Goal: Transaction & Acquisition: Purchase product/service

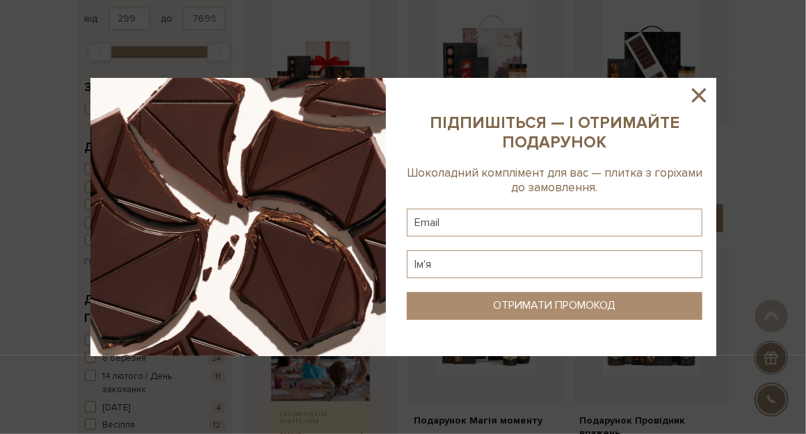
scroll to position [195, 0]
click at [695, 94] on icon at bounding box center [699, 95] width 24 height 24
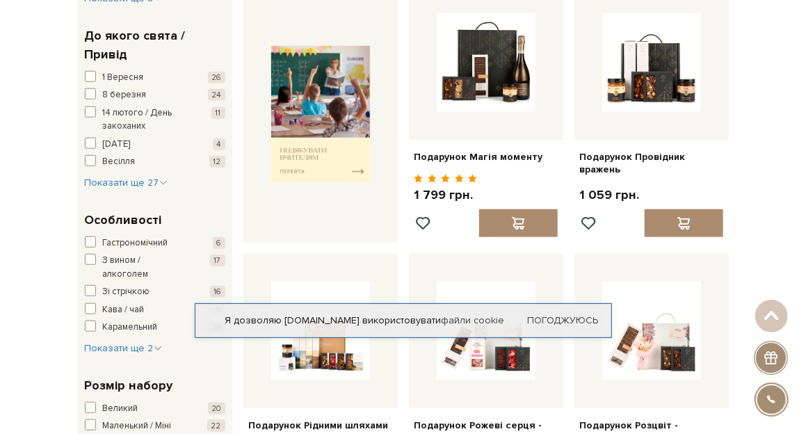
scroll to position [435, 0]
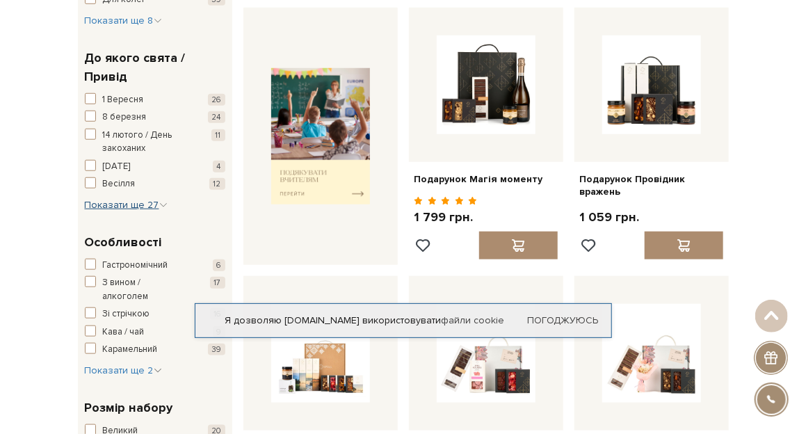
click at [144, 205] on span "Показати ще 27" at bounding box center [126, 205] width 83 height 12
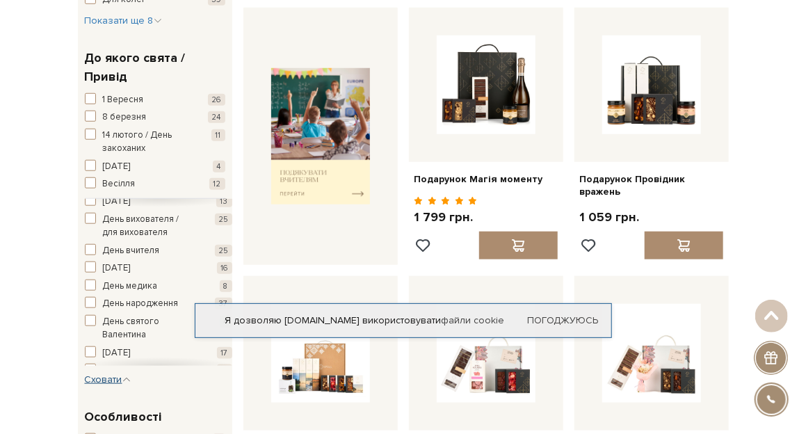
scroll to position [68, 0]
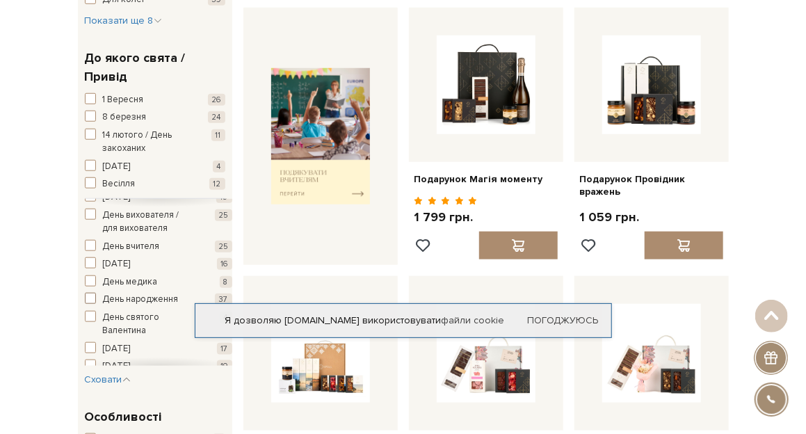
click at [92, 299] on span "button" at bounding box center [90, 298] width 11 height 11
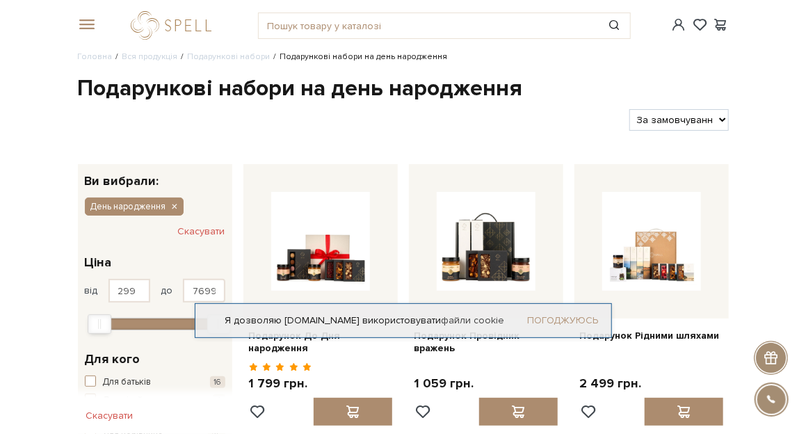
click at [551, 317] on link "Погоджуюсь" at bounding box center [563, 320] width 71 height 13
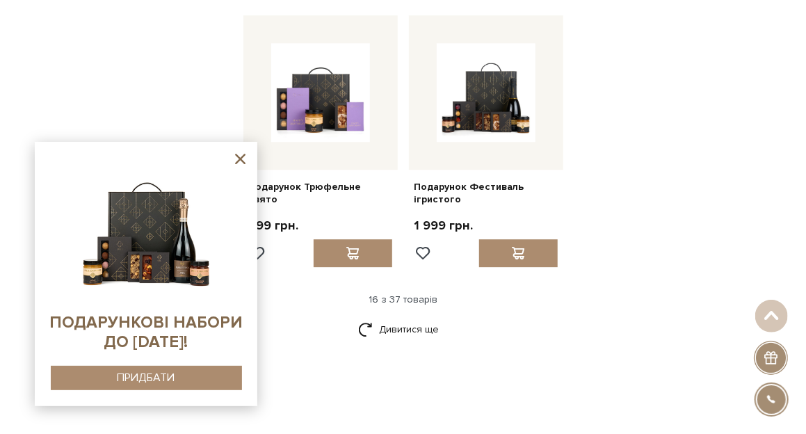
scroll to position [1547, 0]
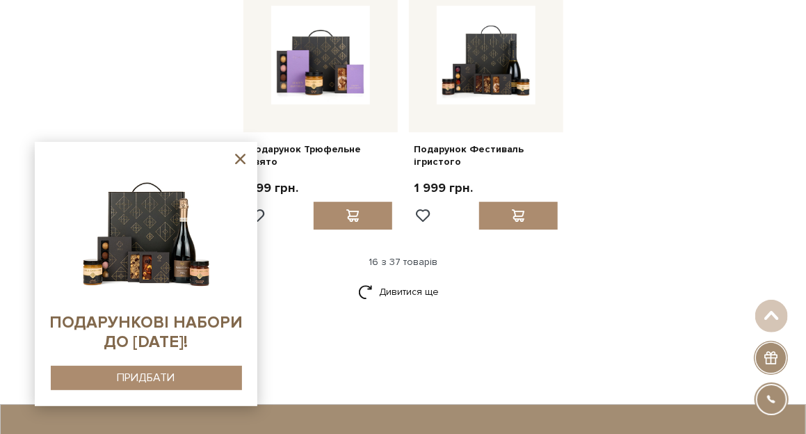
click at [241, 156] on icon at bounding box center [240, 158] width 17 height 17
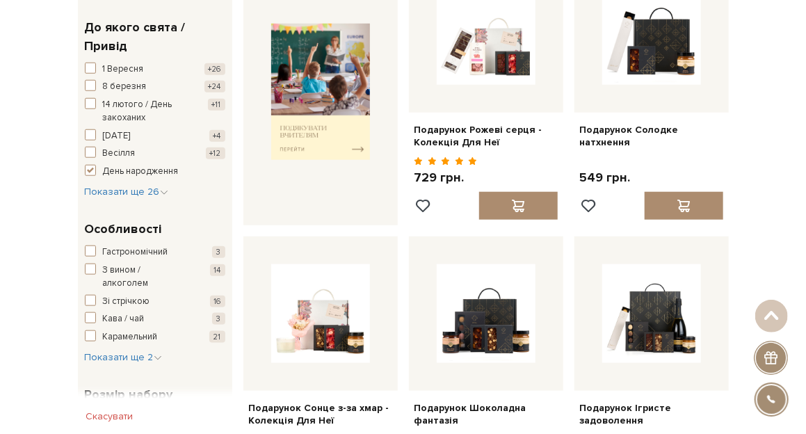
scroll to position [482, 0]
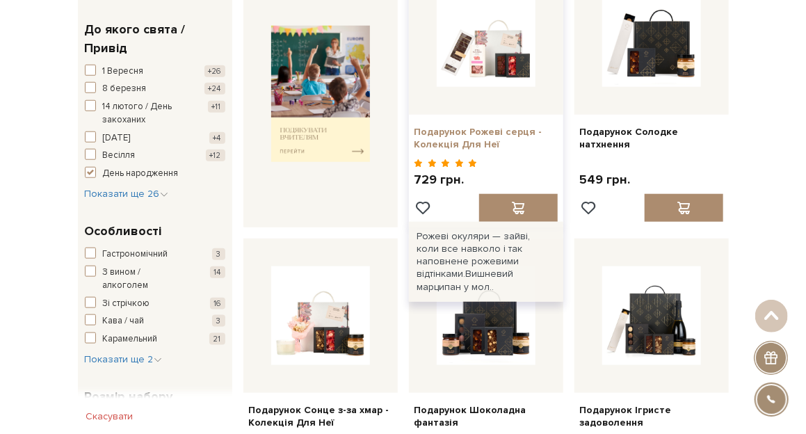
click at [487, 135] on link "Подарунок Рожеві серця - Колекція Для Неї" at bounding box center [485, 138] width 143 height 25
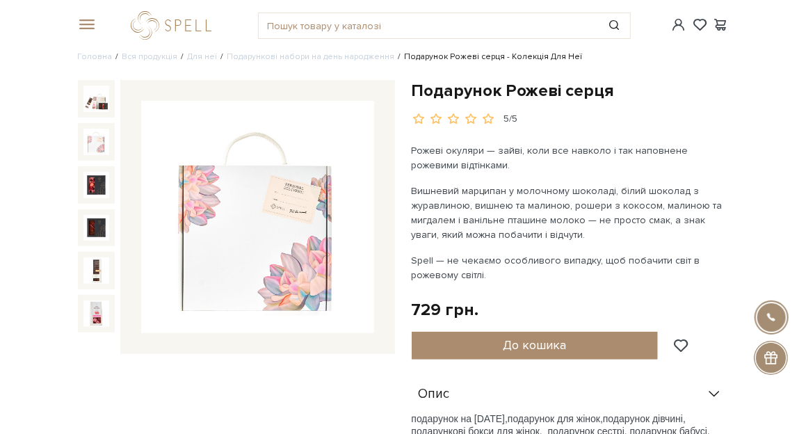
click at [95, 146] on img at bounding box center [96, 142] width 26 height 26
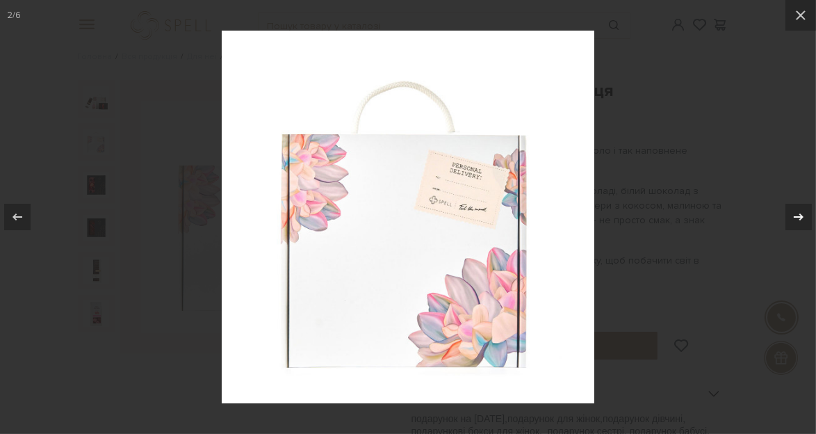
click at [797, 216] on icon at bounding box center [799, 216] width 10 height 7
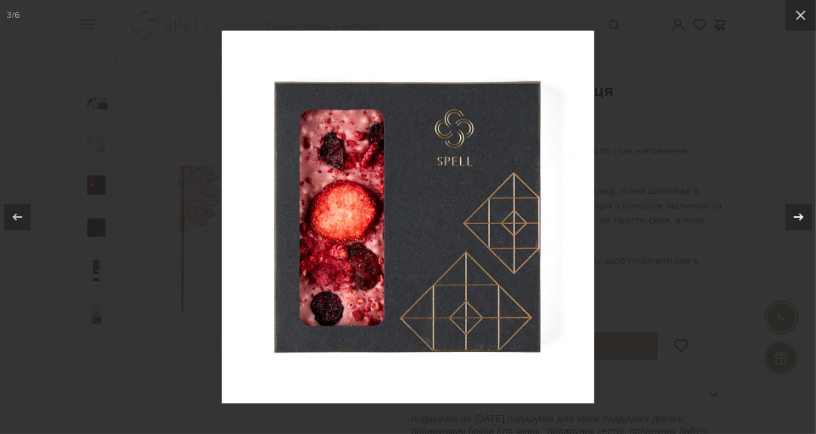
click at [797, 216] on icon at bounding box center [799, 216] width 10 height 7
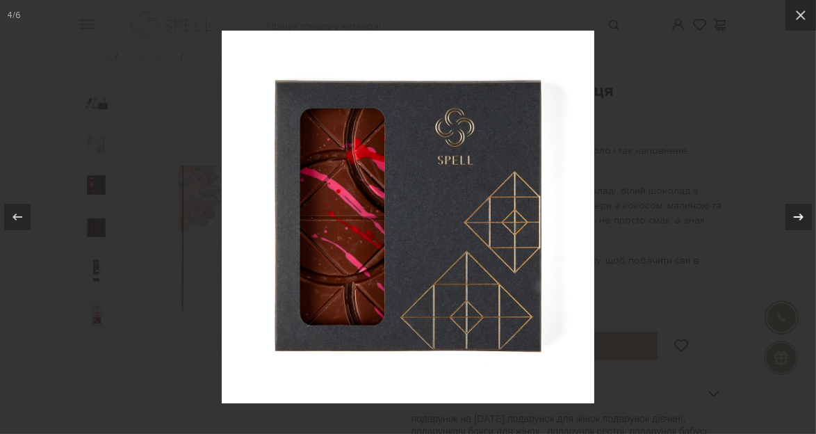
click at [797, 216] on icon at bounding box center [799, 216] width 10 height 7
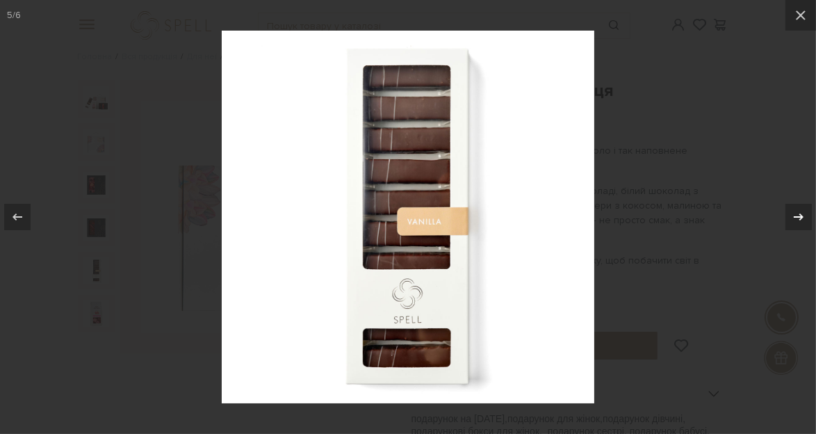
click at [797, 216] on icon at bounding box center [799, 216] width 10 height 7
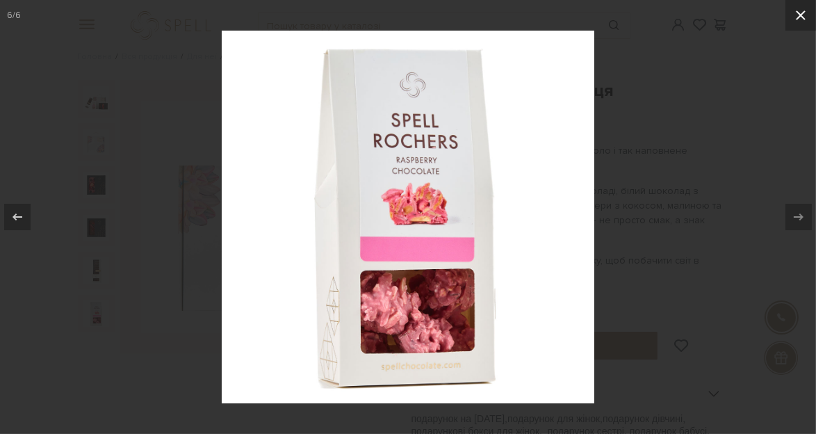
click at [798, 16] on icon at bounding box center [801, 15] width 17 height 17
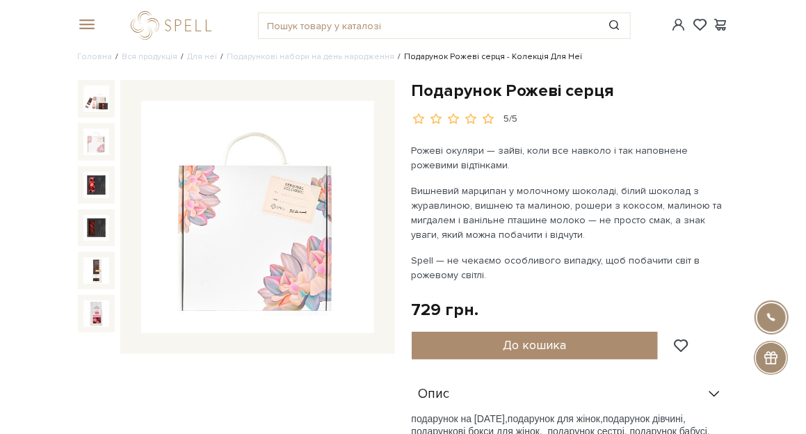
scroll to position [379, 0]
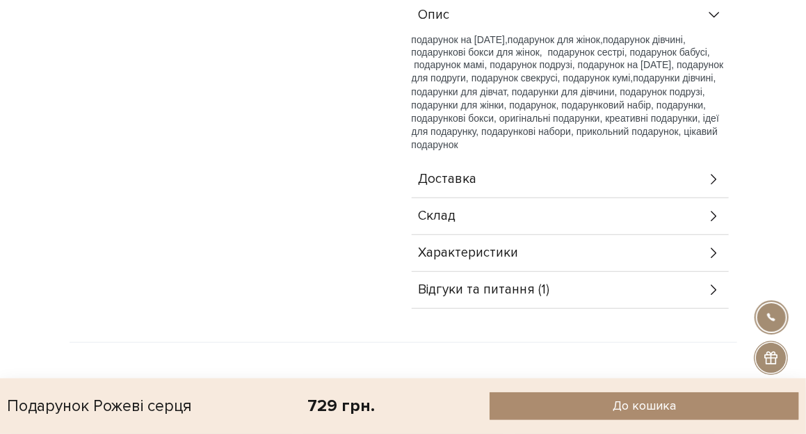
click at [713, 218] on icon at bounding box center [713, 216] width 15 height 15
